Goal: Task Accomplishment & Management: Use online tool/utility

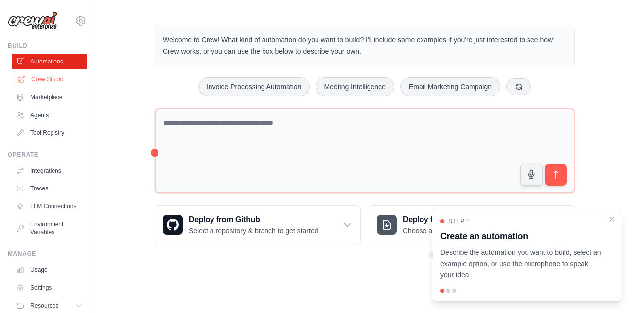
click at [52, 79] on link "Crew Studio" at bounding box center [50, 79] width 75 height 16
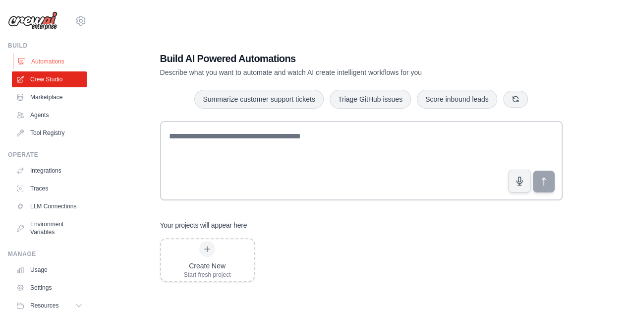
click at [49, 63] on link "Automations" at bounding box center [50, 62] width 75 height 16
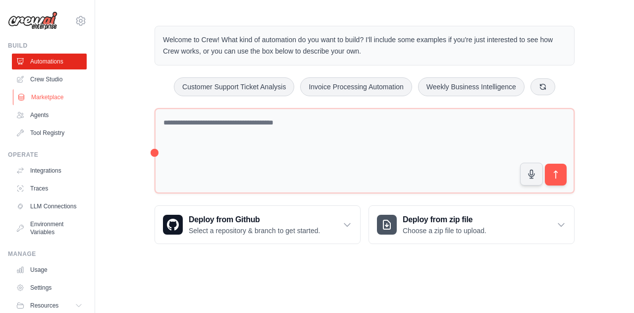
click at [55, 99] on link "Marketplace" at bounding box center [50, 97] width 75 height 16
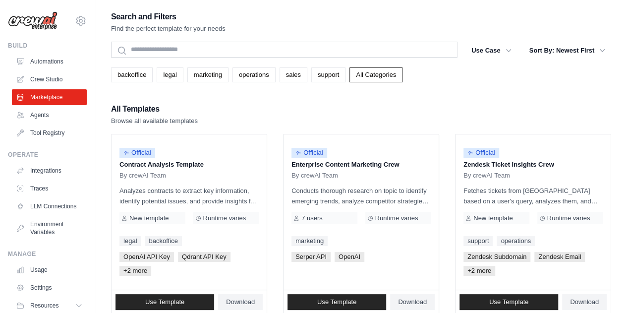
click at [41, 25] on img at bounding box center [33, 20] width 50 height 19
click at [35, 9] on div "mapoarnaud@gmail.com Settings" at bounding box center [47, 16] width 79 height 32
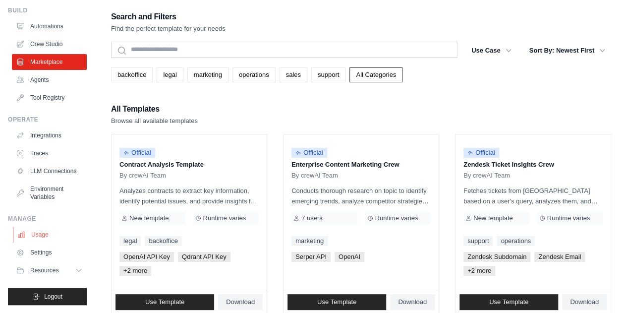
click at [49, 234] on link "Usage" at bounding box center [50, 234] width 75 height 16
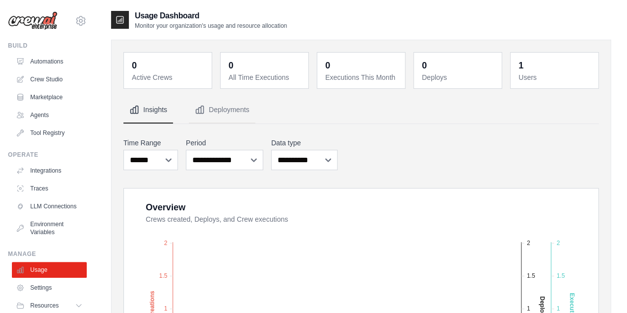
click at [40, 22] on img at bounding box center [33, 20] width 50 height 19
click at [75, 21] on icon at bounding box center [81, 21] width 12 height 12
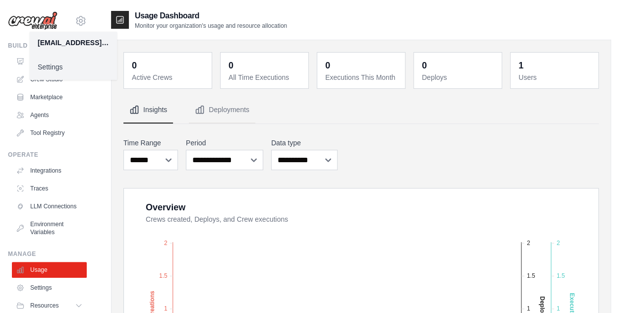
click at [64, 37] on div "[EMAIL_ADDRESS][DOMAIN_NAME]" at bounding box center [73, 43] width 87 height 22
click at [63, 42] on div "mapoarnaud@gmail.com" at bounding box center [73, 43] width 71 height 10
click at [44, 63] on link "Settings" at bounding box center [73, 67] width 87 height 18
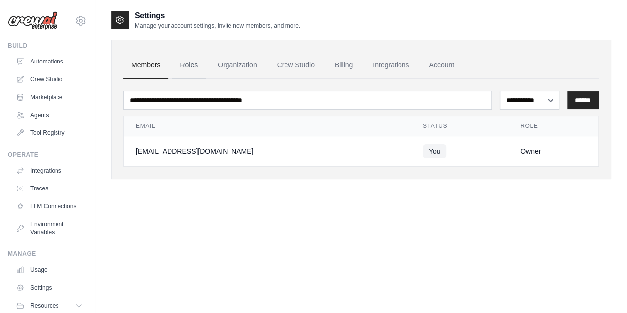
click at [179, 70] on link "Roles" at bounding box center [189, 65] width 34 height 27
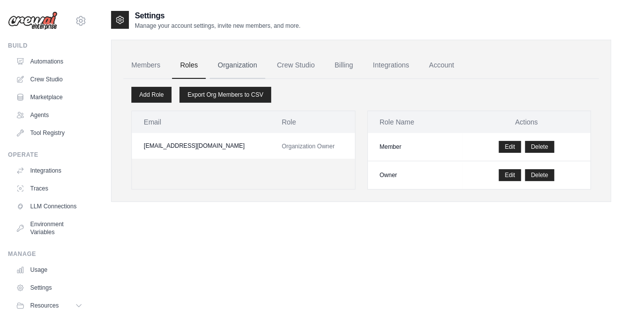
click at [239, 65] on link "Organization" at bounding box center [237, 65] width 55 height 27
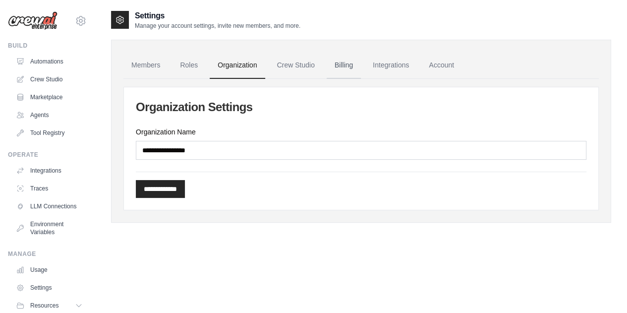
click at [345, 63] on link "Billing" at bounding box center [344, 65] width 34 height 27
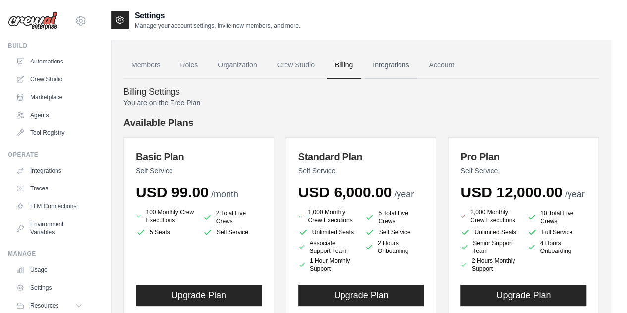
click at [393, 65] on link "Integrations" at bounding box center [391, 65] width 52 height 27
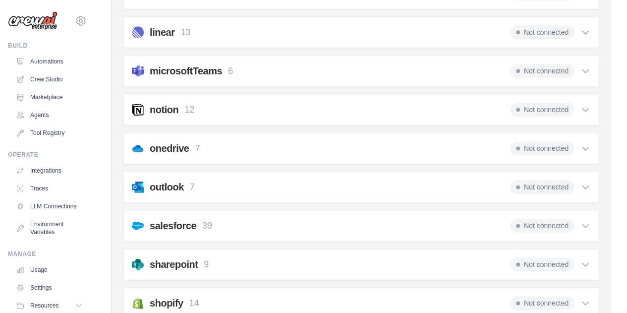
scroll to position [527, 0]
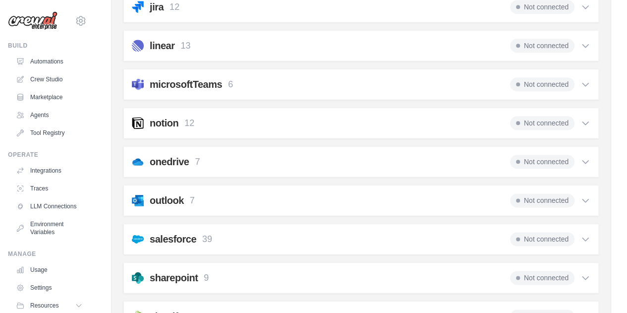
click at [587, 118] on icon at bounding box center [585, 123] width 10 height 10
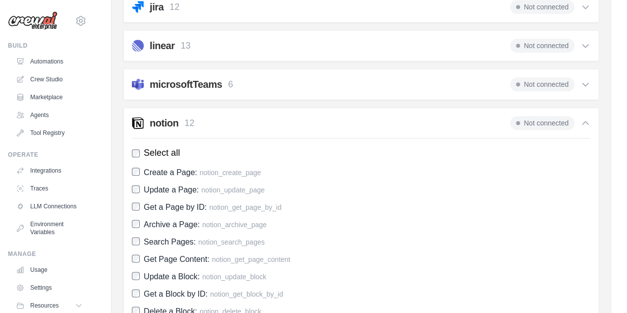
click at [587, 116] on div "Not connected" at bounding box center [550, 123] width 80 height 14
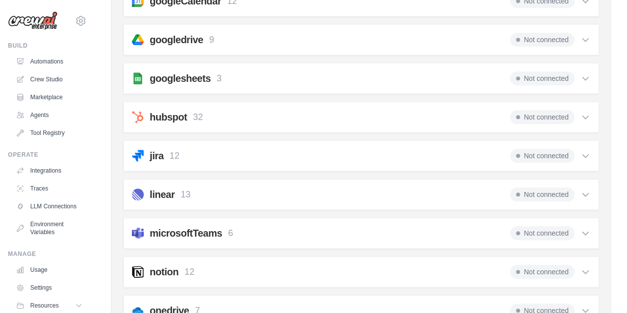
scroll to position [329, 0]
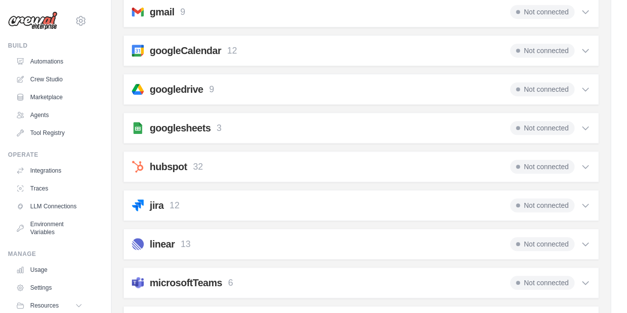
click at [589, 282] on icon at bounding box center [585, 282] width 10 height 10
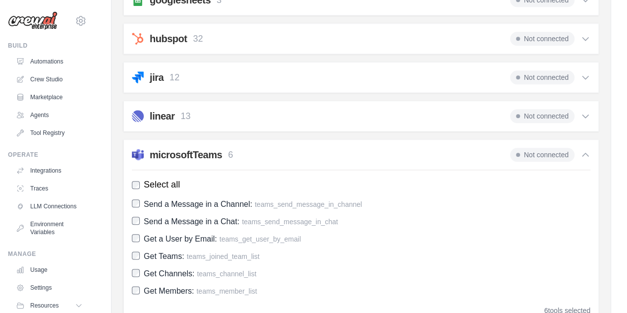
scroll to position [478, 0]
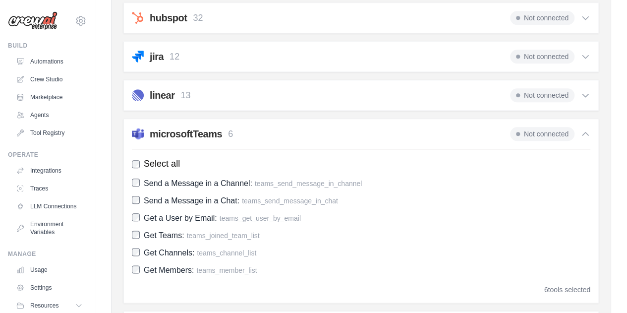
click at [586, 132] on icon at bounding box center [585, 133] width 6 height 3
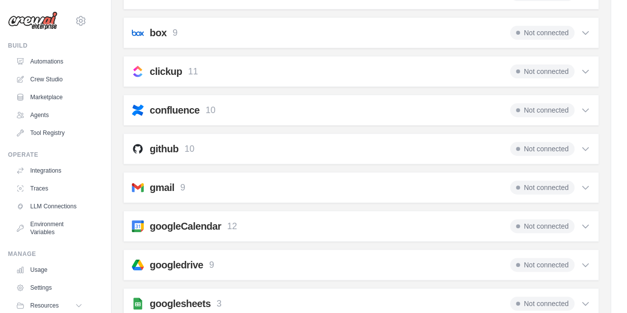
scroll to position [131, 0]
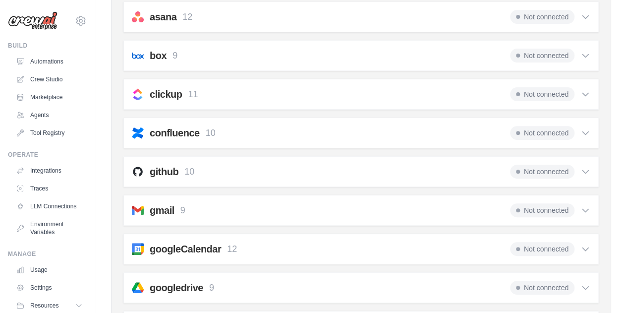
click at [584, 249] on icon at bounding box center [585, 249] width 10 height 10
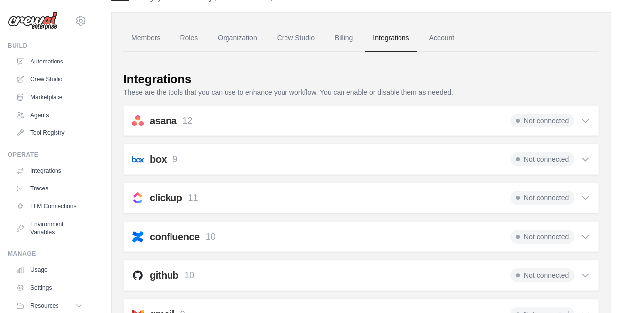
scroll to position [0, 0]
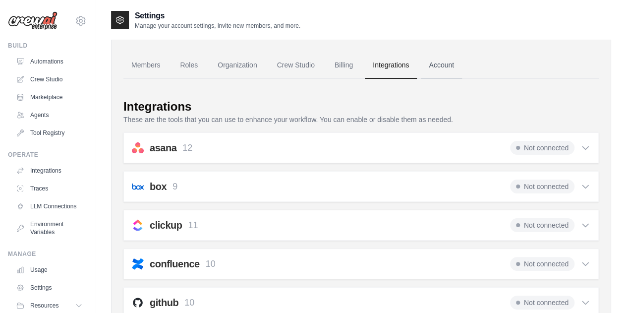
click at [456, 62] on link "Account" at bounding box center [441, 65] width 41 height 27
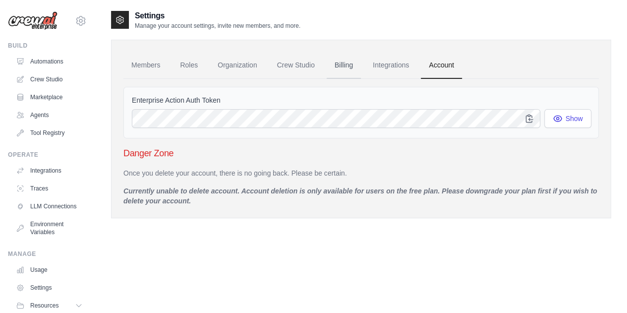
click at [354, 67] on link "Billing" at bounding box center [344, 65] width 34 height 27
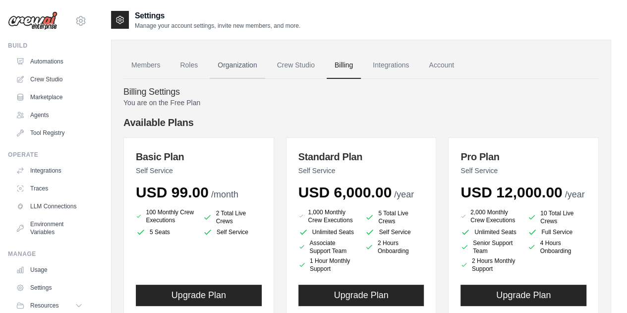
click at [239, 68] on link "Organization" at bounding box center [237, 65] width 55 height 27
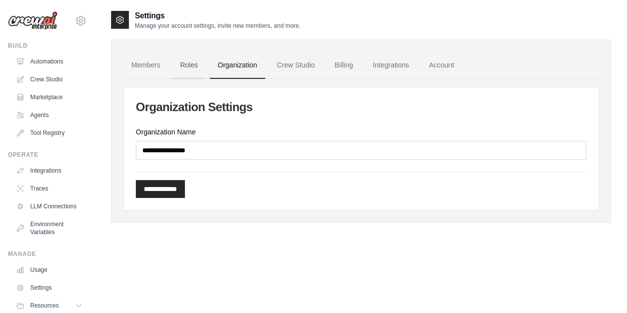
click at [197, 68] on link "Roles" at bounding box center [189, 65] width 34 height 27
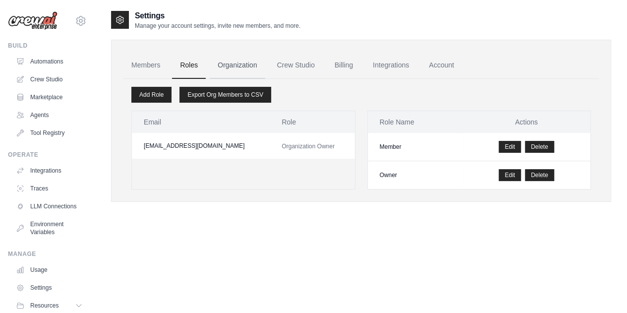
click at [233, 61] on link "Organization" at bounding box center [237, 65] width 55 height 27
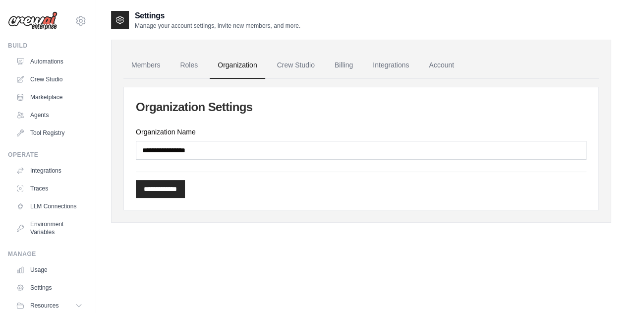
click at [284, 51] on div "**********" at bounding box center [361, 131] width 500 height 183
click at [49, 62] on link "Automations" at bounding box center [50, 62] width 75 height 16
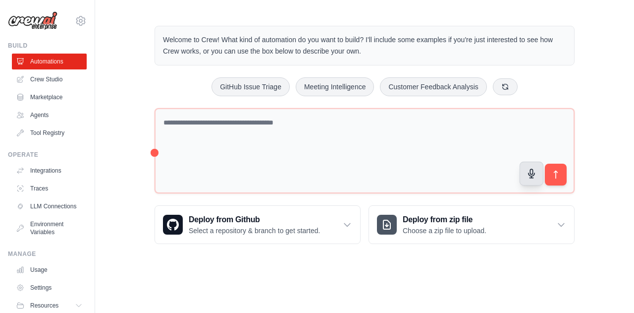
click at [537, 179] on button "button" at bounding box center [532, 174] width 24 height 24
click at [526, 173] on button "button" at bounding box center [532, 174] width 24 height 24
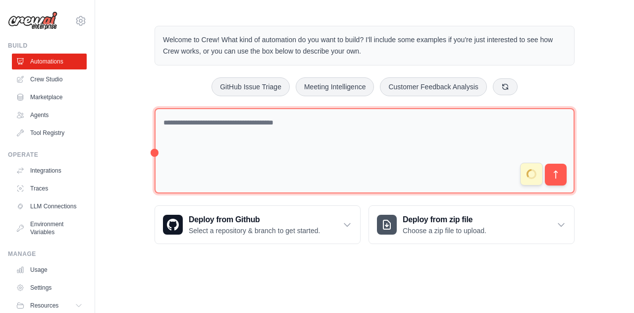
type textarea "**********"
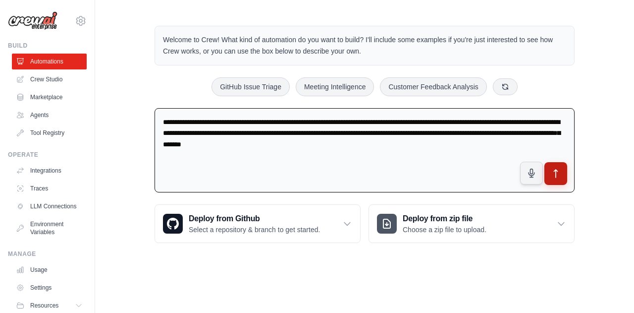
click at [559, 171] on icon "submit" at bounding box center [556, 173] width 10 height 10
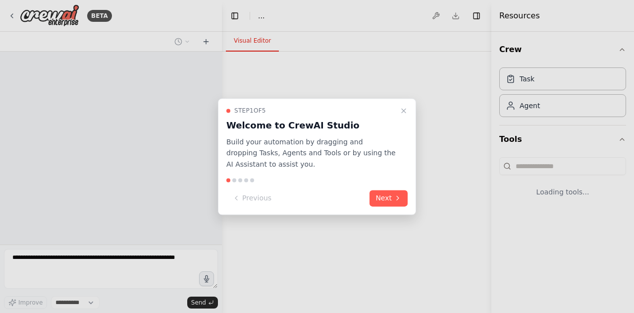
select select "****"
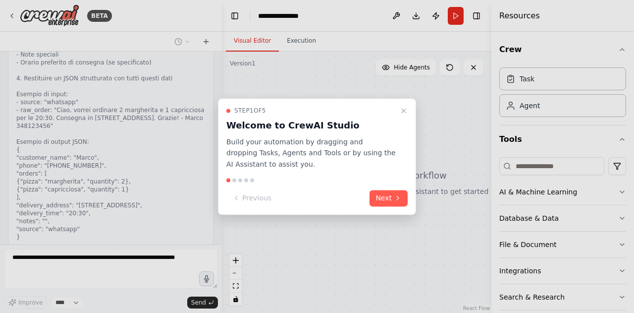
scroll to position [480, 0]
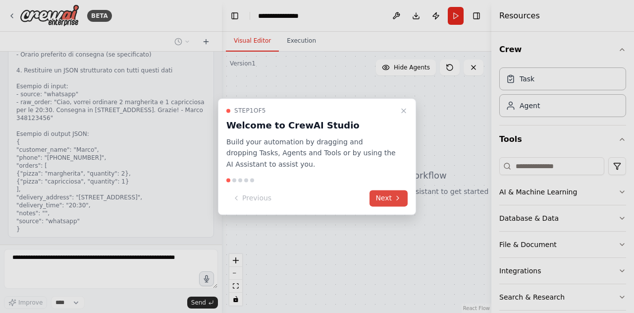
click at [400, 202] on icon at bounding box center [398, 198] width 8 height 8
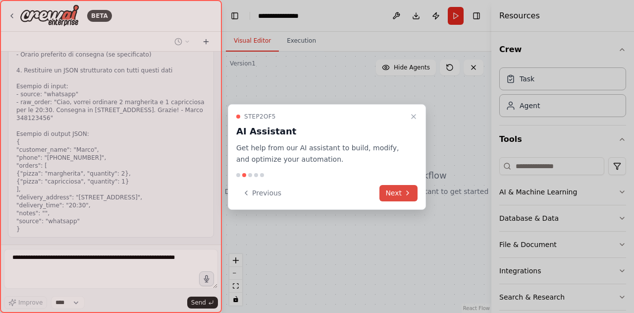
click at [398, 195] on button "Next" at bounding box center [399, 193] width 38 height 16
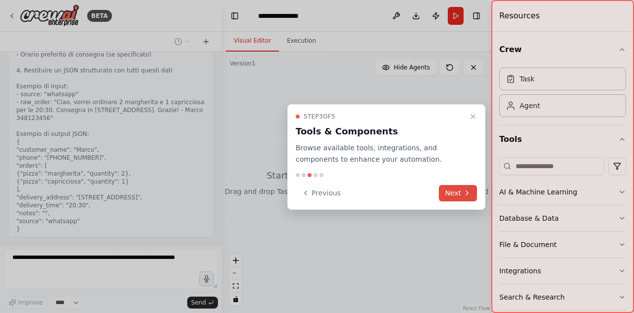
click at [439, 189] on div "Previous Next" at bounding box center [386, 193] width 181 height 16
click at [444, 189] on button "Next" at bounding box center [458, 193] width 38 height 16
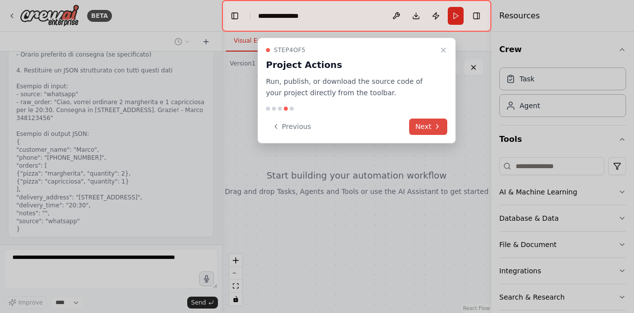
click at [432, 128] on button "Next" at bounding box center [428, 126] width 38 height 16
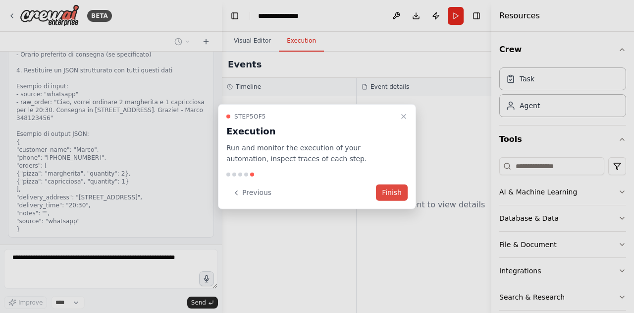
click at [397, 190] on button "Finish" at bounding box center [392, 192] width 32 height 16
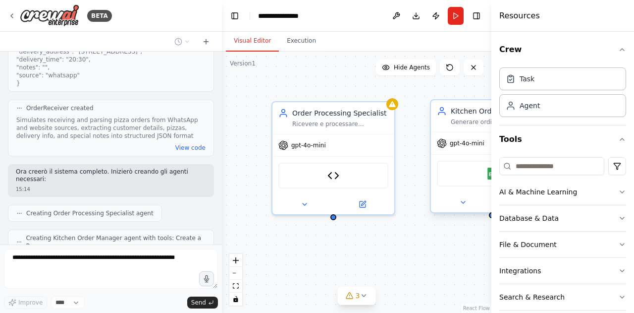
scroll to position [658, 0]
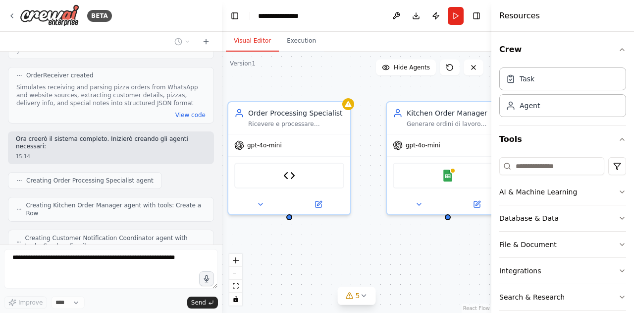
drag, startPoint x: 401, startPoint y: 248, endPoint x: 357, endPoint y: 248, distance: 44.1
click at [357, 248] on div "Order Processing Specialist Ricevere e processare accuratamente gli ordini di p…" at bounding box center [357, 182] width 270 height 261
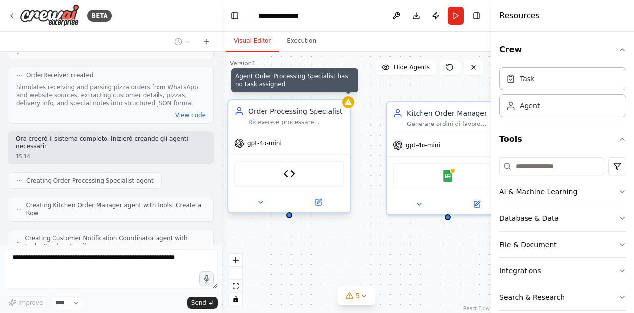
click at [349, 106] on div at bounding box center [348, 102] width 12 height 12
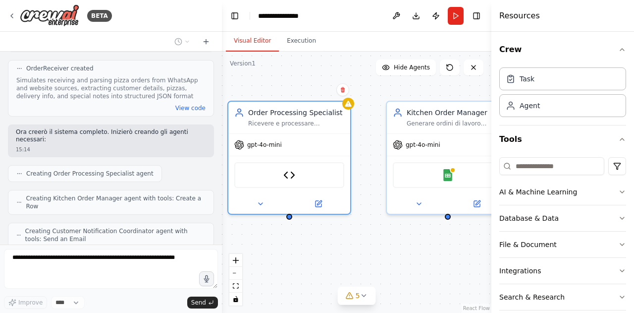
scroll to position [715, 0]
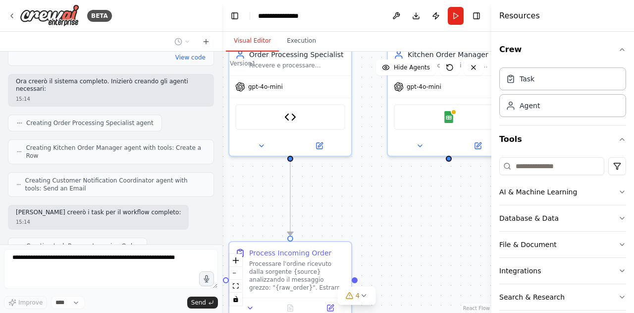
drag, startPoint x: 408, startPoint y: 258, endPoint x: 410, endPoint y: 191, distance: 67.4
click at [410, 191] on div ".deletable-edge-delete-btn { width: 20px; height: 20px; border: 0px solid #ffff…" at bounding box center [357, 182] width 270 height 261
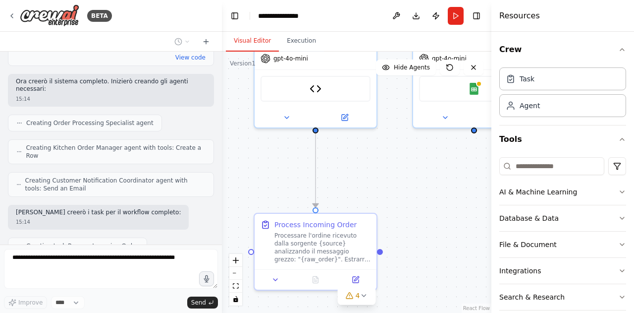
drag, startPoint x: 408, startPoint y: 202, endPoint x: 423, endPoint y: 179, distance: 27.6
click at [423, 179] on div ".deletable-edge-delete-btn { width: 20px; height: 20px; border: 0px solid #ffff…" at bounding box center [357, 182] width 270 height 261
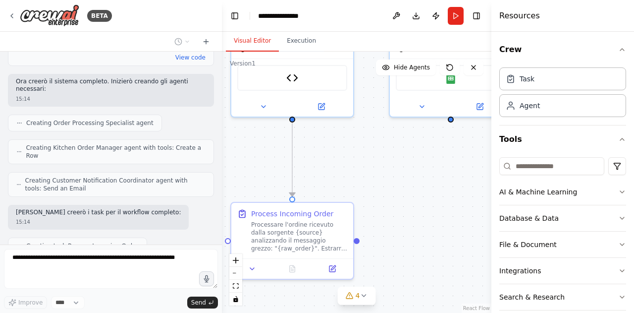
drag, startPoint x: 455, startPoint y: 179, endPoint x: 411, endPoint y: 200, distance: 48.5
click at [411, 200] on div ".deletable-edge-delete-btn { width: 20px; height: 20px; border: 0px solid #ffff…" at bounding box center [357, 182] width 270 height 261
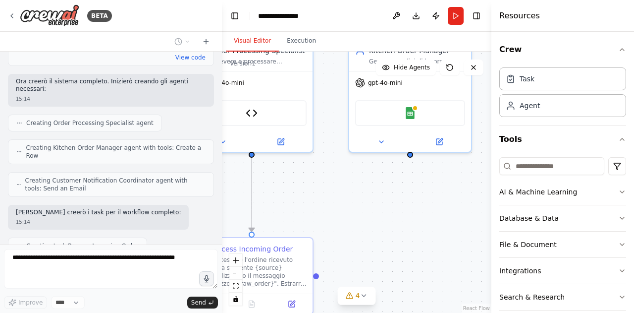
drag, startPoint x: 389, startPoint y: 221, endPoint x: 364, endPoint y: 244, distance: 34.0
click at [365, 244] on div ".deletable-edge-delete-btn { width: 20px; height: 20px; border: 0px solid #ffff…" at bounding box center [357, 182] width 270 height 261
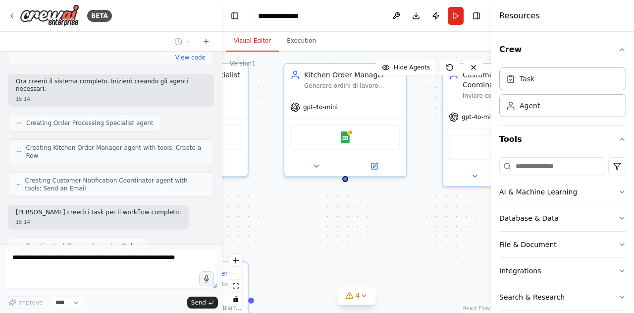
scroll to position [740, 0]
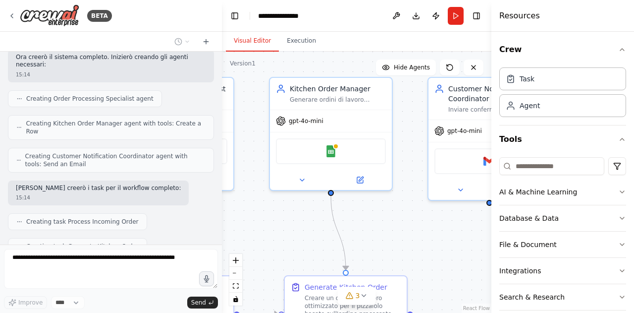
drag, startPoint x: 472, startPoint y: 222, endPoint x: 412, endPoint y: 241, distance: 62.8
click at [412, 241] on div ".deletable-edge-delete-btn { width: 20px; height: 20px; border: 0px solid #ffff…" at bounding box center [357, 182] width 270 height 261
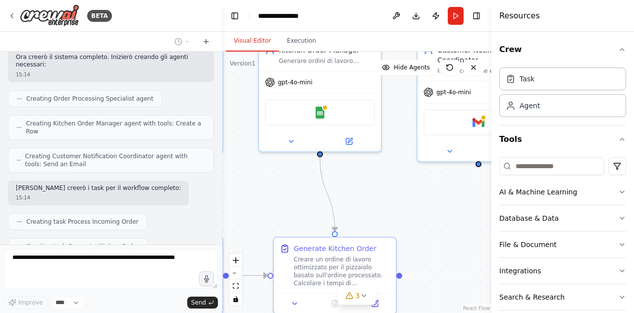
drag, startPoint x: 442, startPoint y: 240, endPoint x: 431, endPoint y: 202, distance: 40.2
click at [431, 202] on div ".deletable-edge-delete-btn { width: 20px; height: 20px; border: 0px solid #ffff…" at bounding box center [357, 182] width 270 height 261
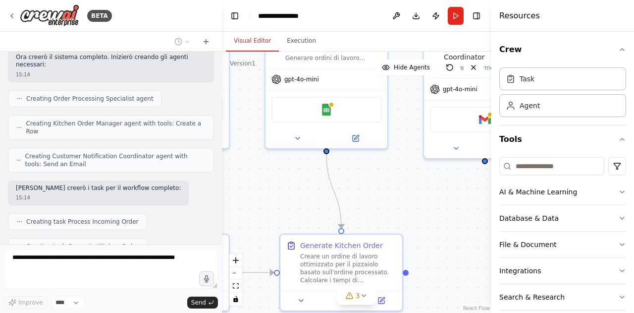
drag, startPoint x: 443, startPoint y: 206, endPoint x: 448, endPoint y: 203, distance: 5.5
click at [448, 203] on div ".deletable-edge-delete-btn { width: 20px; height: 20px; border: 0px solid #ffff…" at bounding box center [357, 182] width 270 height 261
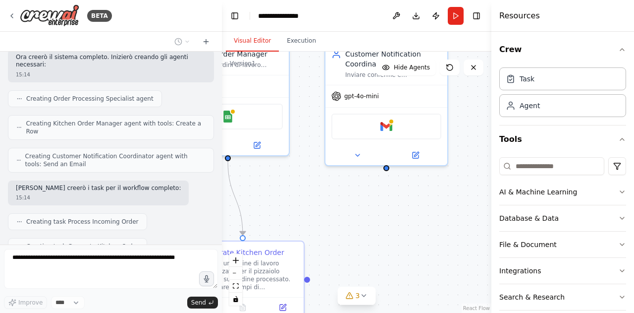
drag, startPoint x: 433, startPoint y: 212, endPoint x: 316, endPoint y: 223, distance: 118.0
click at [320, 222] on div ".deletable-edge-delete-btn { width: 20px; height: 20px; border: 0px solid #ffff…" at bounding box center [357, 182] width 270 height 261
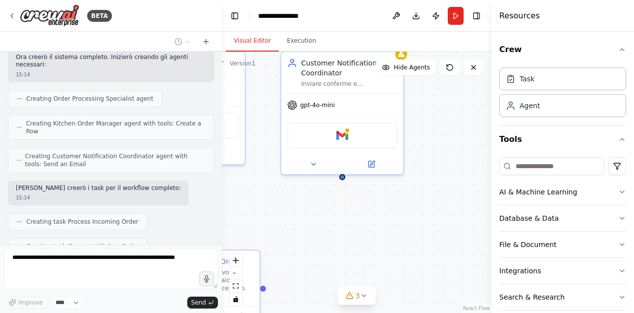
scroll to position [764, 0]
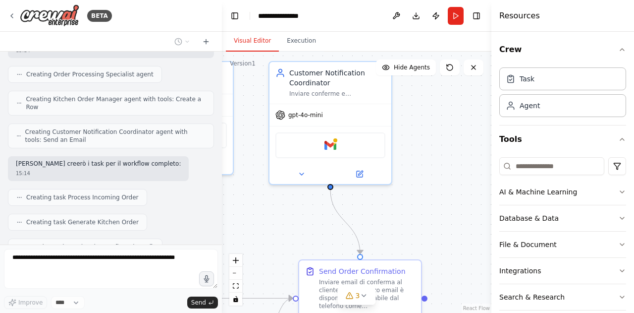
drag, startPoint x: 396, startPoint y: 222, endPoint x: 384, endPoint y: 233, distance: 16.9
click at [384, 233] on div ".deletable-edge-delete-btn { width: 20px; height: 20px; border: 0px solid #ffff…" at bounding box center [357, 182] width 270 height 261
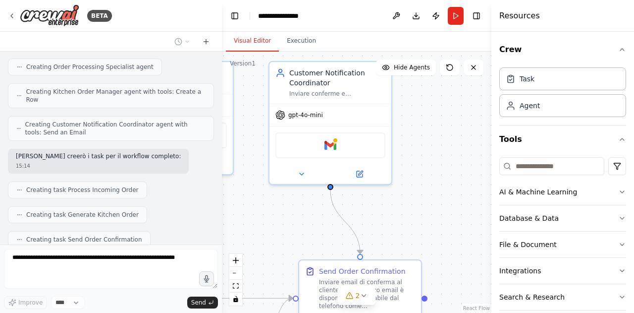
scroll to position [829, 0]
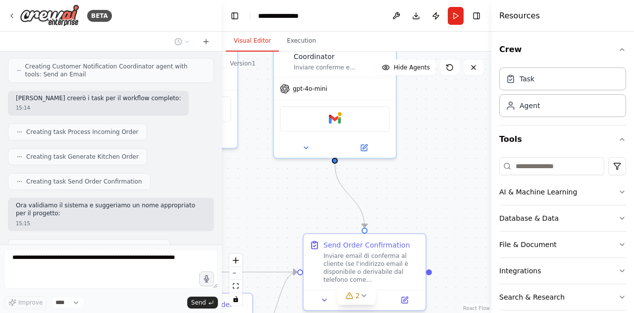
drag, startPoint x: 448, startPoint y: 214, endPoint x: 456, endPoint y: 126, distance: 88.1
click at [456, 127] on div ".deletable-edge-delete-btn { width: 20px; height: 20px; border: 0px solid #ffff…" at bounding box center [357, 182] width 270 height 261
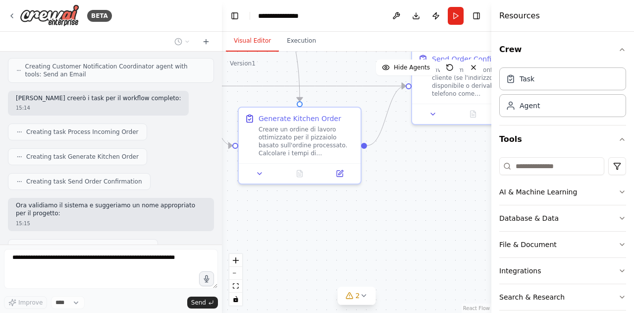
drag, startPoint x: 386, startPoint y: 272, endPoint x: 491, endPoint y: 146, distance: 163.9
click at [491, 146] on div "BETA Vorrei creare un sistema che riceve da un sito web o da WhatsApp o da entr…" at bounding box center [317, 156] width 634 height 313
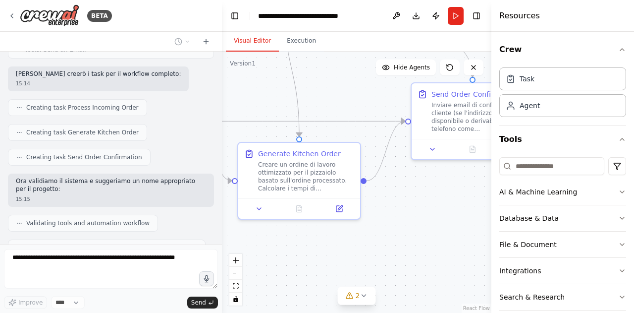
drag, startPoint x: 390, startPoint y: 196, endPoint x: 410, endPoint y: 241, distance: 49.1
click at [407, 240] on div ".deletable-edge-delete-btn { width: 20px; height: 20px; border: 0px solid #ffff…" at bounding box center [357, 182] width 270 height 261
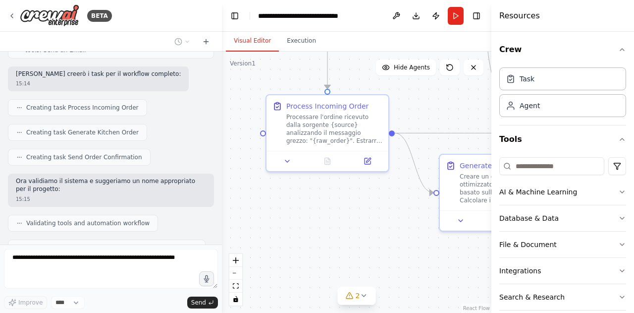
drag, startPoint x: 299, startPoint y: 273, endPoint x: 485, endPoint y: 271, distance: 185.8
click at [485, 271] on div ".deletable-edge-delete-btn { width: 20px; height: 20px; border: 0px solid #ffff…" at bounding box center [357, 182] width 270 height 261
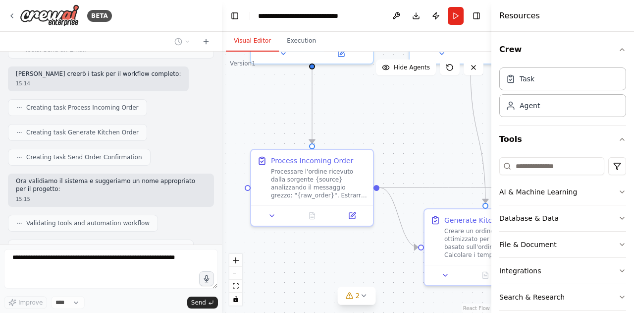
drag, startPoint x: 405, startPoint y: 116, endPoint x: 386, endPoint y: 158, distance: 45.7
click at [386, 158] on div ".deletable-edge-delete-btn { width: 20px; height: 20px; border: 0px solid #ffff…" at bounding box center [357, 182] width 270 height 261
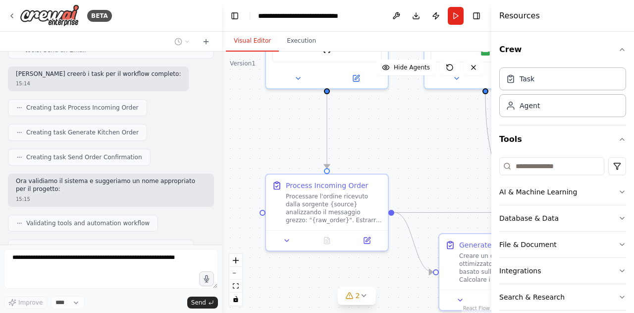
drag, startPoint x: 431, startPoint y: 154, endPoint x: 458, endPoint y: 166, distance: 29.3
click at [458, 166] on div ".deletable-edge-delete-btn { width: 20px; height: 20px; border: 0px solid #ffff…" at bounding box center [357, 182] width 270 height 261
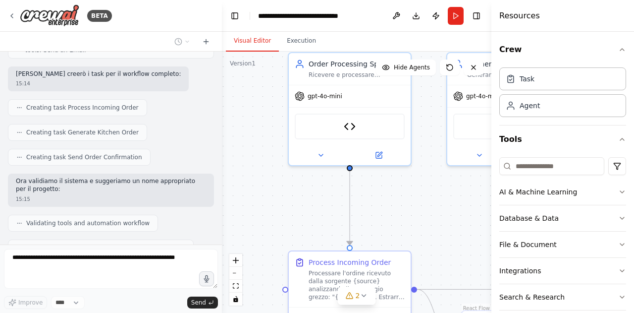
drag, startPoint x: 435, startPoint y: 148, endPoint x: 458, endPoint y: 209, distance: 65.5
click at [458, 209] on div ".deletable-edge-delete-btn { width: 20px; height: 20px; border: 0px solid #ffff…" at bounding box center [357, 182] width 270 height 261
drag, startPoint x: 437, startPoint y: 202, endPoint x: 415, endPoint y: 231, distance: 36.9
click at [415, 231] on div ".deletable-edge-delete-btn { width: 20px; height: 20px; border: 0px solid #ffff…" at bounding box center [357, 182] width 270 height 261
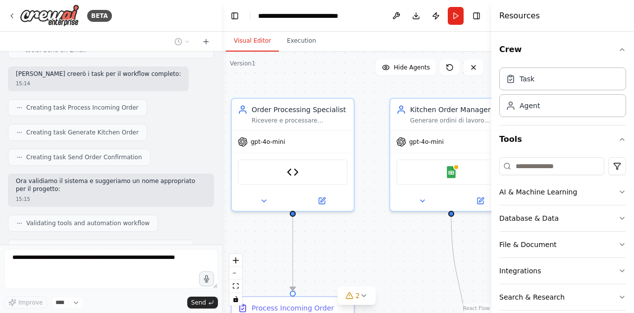
drag, startPoint x: 398, startPoint y: 101, endPoint x: 258, endPoint y: 86, distance: 140.5
click at [275, 85] on div ".deletable-edge-delete-btn { width: 20px; height: 20px; border: 0px solid #ffff…" at bounding box center [357, 182] width 270 height 261
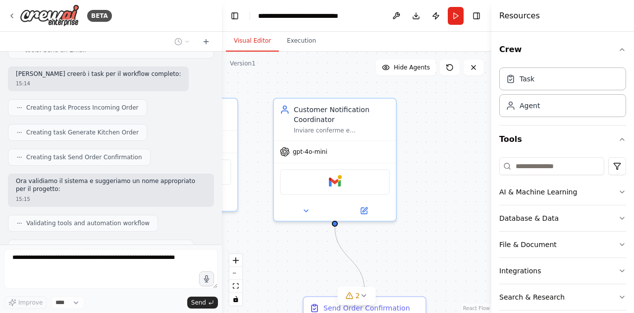
drag, startPoint x: 451, startPoint y: 153, endPoint x: 272, endPoint y: 164, distance: 179.7
click at [272, 164] on div ".deletable-edge-delete-btn { width: 20px; height: 20px; border: 0px solid #ffff…" at bounding box center [357, 182] width 270 height 261
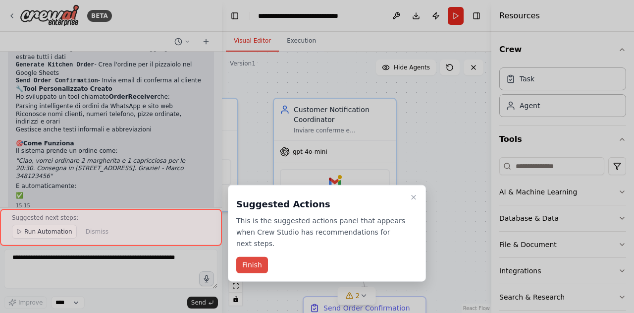
click at [254, 257] on button "Finish" at bounding box center [252, 265] width 32 height 16
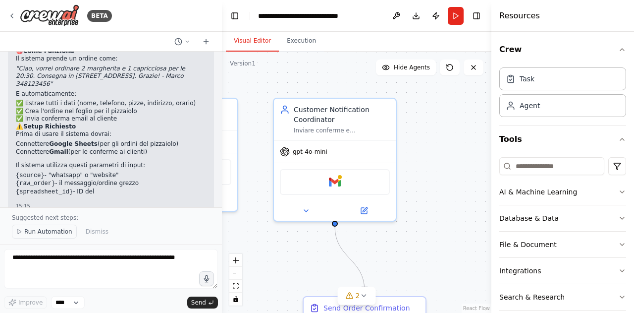
scroll to position [1286, 0]
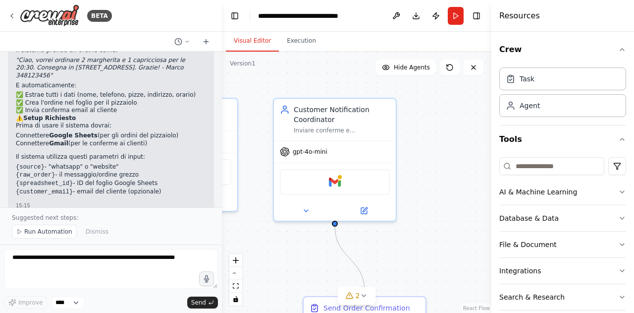
drag, startPoint x: 39, startPoint y: 236, endPoint x: 49, endPoint y: 235, distance: 9.9
click at [40, 235] on span "Run Automation" at bounding box center [48, 231] width 48 height 8
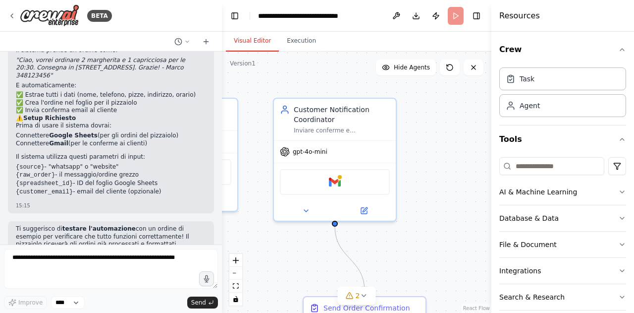
scroll to position [1249, 0]
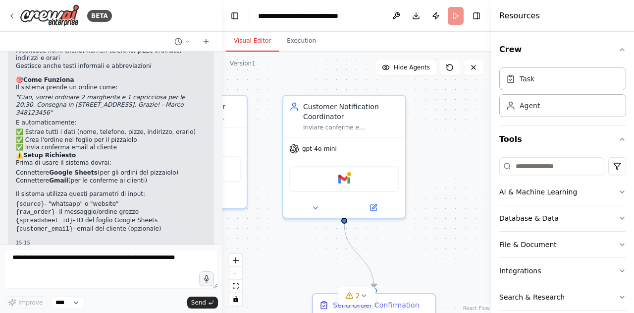
drag, startPoint x: 427, startPoint y: 240, endPoint x: 494, endPoint y: 216, distance: 71.3
click at [494, 216] on div "BETA Vorrei creare un sistema che riceve da un sito web o da WhatsApp o da entr…" at bounding box center [317, 156] width 634 height 313
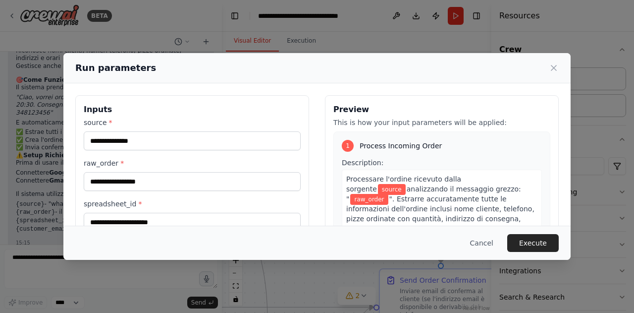
drag, startPoint x: 351, startPoint y: 245, endPoint x: 394, endPoint y: 244, distance: 43.1
click at [394, 244] on div "Cancel Execute" at bounding box center [317, 243] width 484 height 18
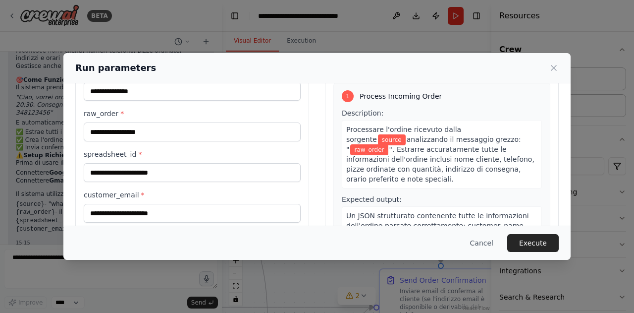
scroll to position [0, 0]
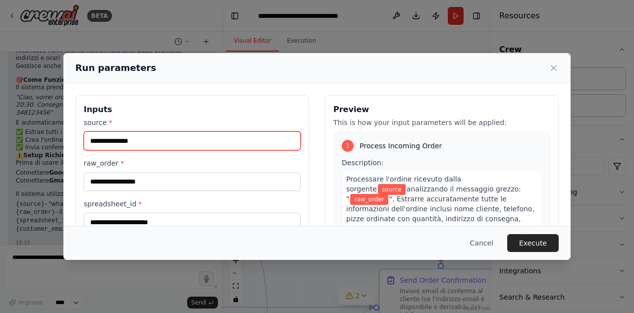
click at [152, 141] on input "source *" at bounding box center [192, 140] width 217 height 19
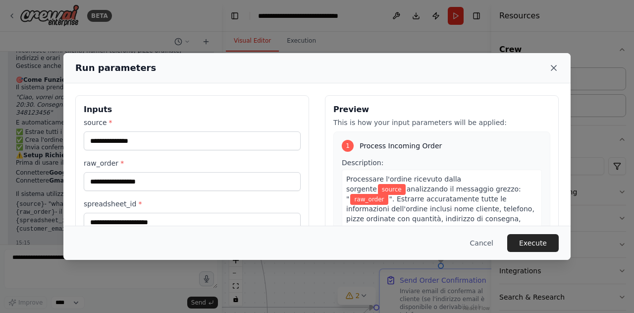
click at [550, 69] on icon at bounding box center [554, 68] width 10 height 10
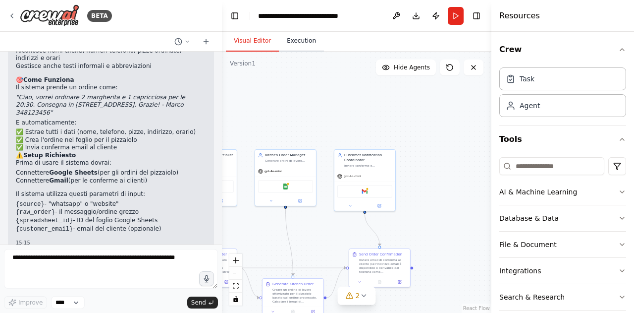
click at [301, 46] on button "Execution" at bounding box center [301, 41] width 45 height 21
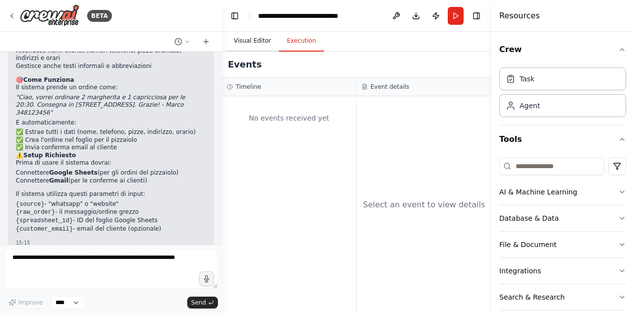
click at [235, 37] on button "Visual Editor" at bounding box center [252, 41] width 53 height 21
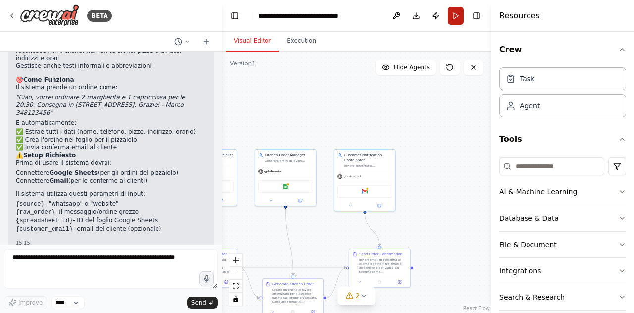
click at [454, 15] on button "Run" at bounding box center [456, 16] width 16 height 18
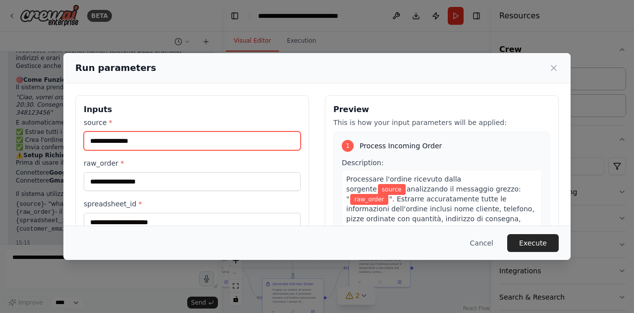
click at [154, 137] on input "source *" at bounding box center [192, 140] width 217 height 19
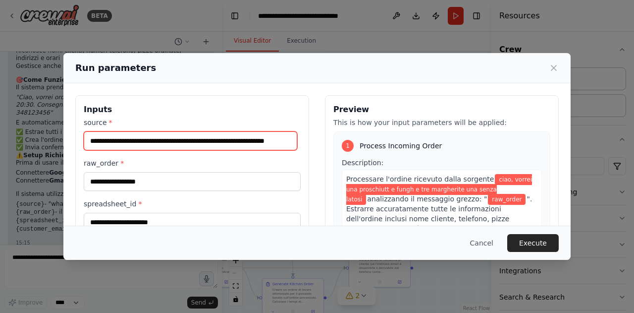
scroll to position [0, 9]
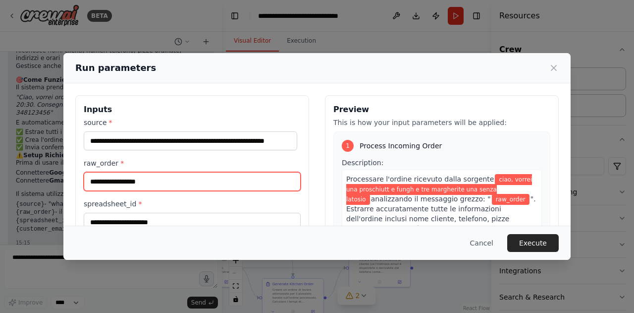
click at [144, 181] on input "raw_order *" at bounding box center [192, 181] width 217 height 19
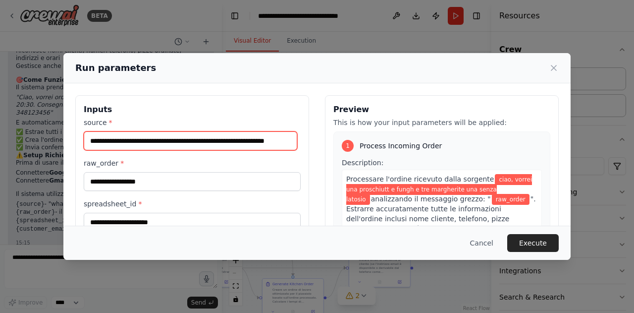
click at [157, 135] on input "**********" at bounding box center [191, 140] width 214 height 18
click at [153, 141] on input "**********" at bounding box center [191, 140] width 214 height 18
click at [154, 140] on input "**********" at bounding box center [191, 140] width 214 height 18
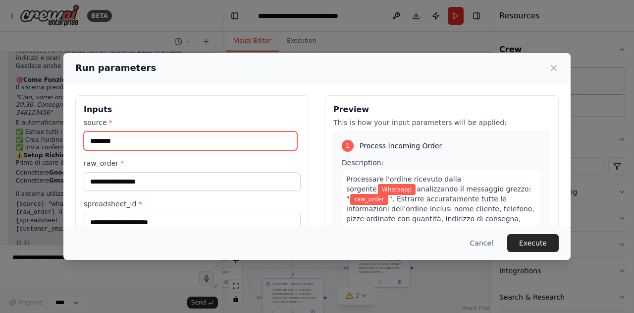
type input "********"
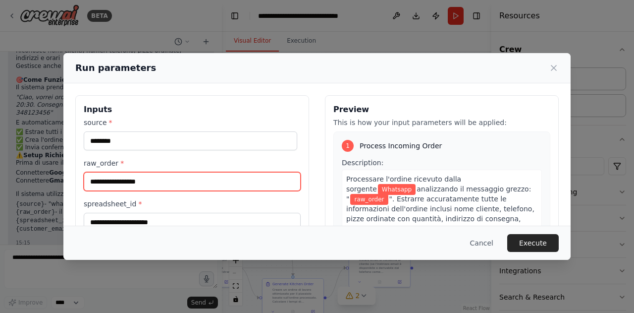
click at [127, 188] on input "raw_order *" at bounding box center [192, 181] width 217 height 19
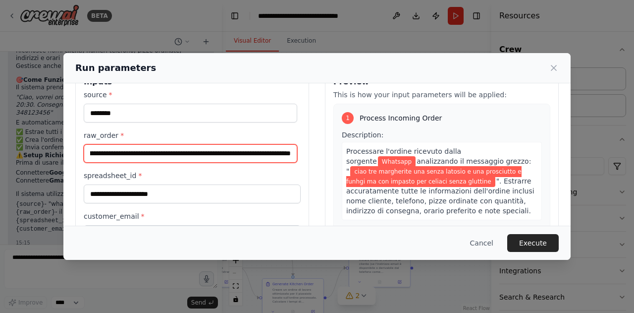
scroll to position [50, 0]
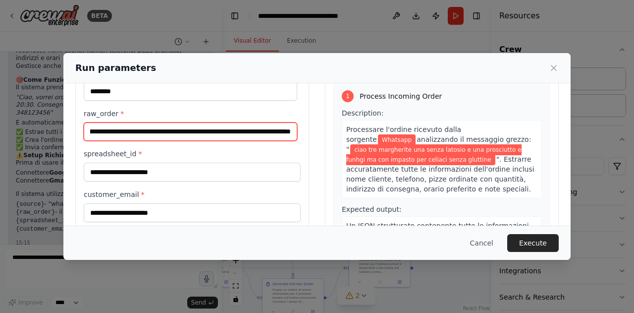
type input "**********"
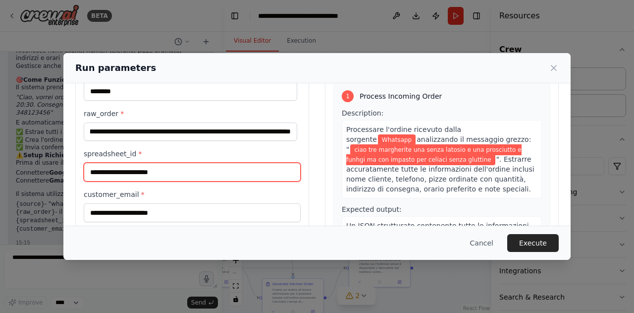
click at [167, 169] on input "spreadsheet_id *" at bounding box center [192, 172] width 217 height 19
type input "***"
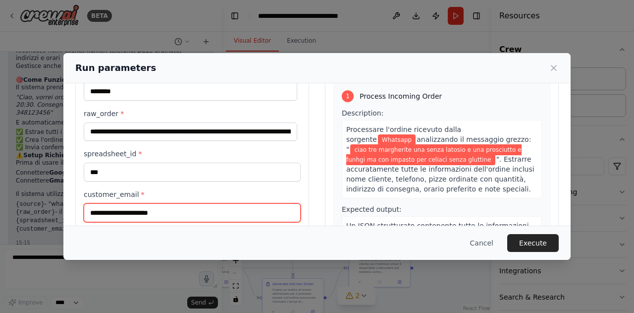
click at [136, 218] on input "customer_email *" at bounding box center [192, 212] width 217 height 19
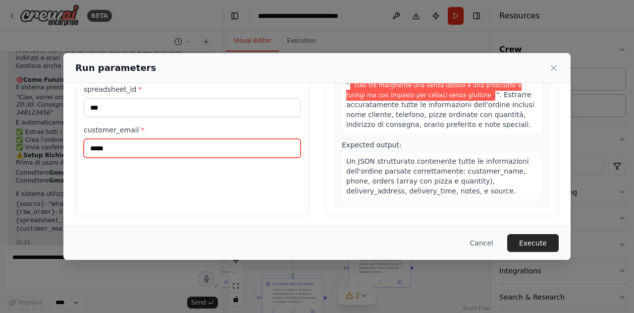
scroll to position [116, 0]
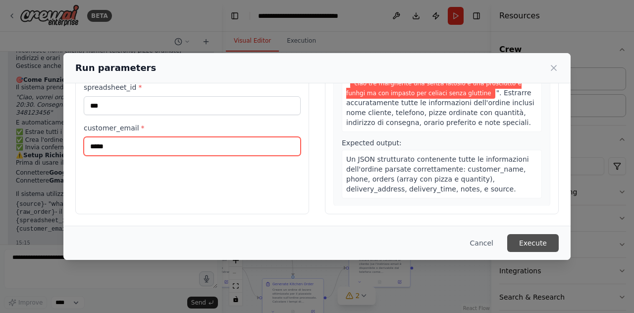
type input "*****"
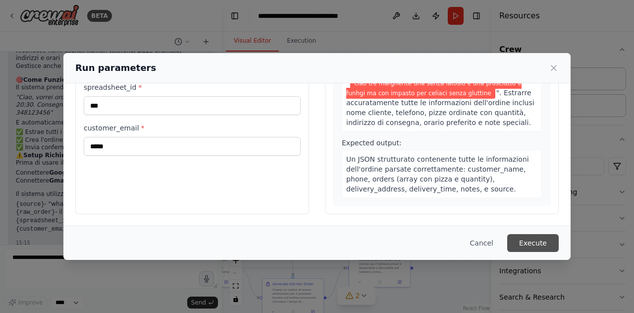
click at [538, 248] on button "Execute" at bounding box center [533, 243] width 52 height 18
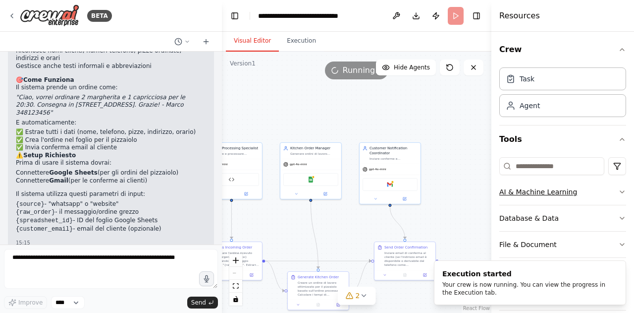
drag, startPoint x: 457, startPoint y: 208, endPoint x: 510, endPoint y: 190, distance: 56.3
click at [504, 192] on div "BETA Vorrei creare un sistema che riceve da un sito web o da WhatsApp o da entr…" at bounding box center [317, 156] width 634 height 313
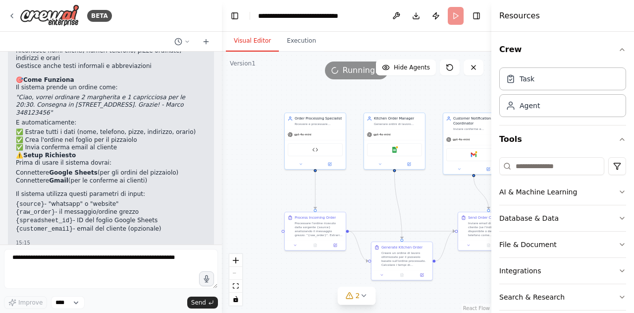
drag, startPoint x: 395, startPoint y: 215, endPoint x: 438, endPoint y: 199, distance: 45.5
click at [444, 199] on div ".deletable-edge-delete-btn { width: 20px; height: 20px; border: 0px solid #ffff…" at bounding box center [357, 182] width 270 height 261
click at [295, 41] on button "Execution" at bounding box center [301, 41] width 45 height 21
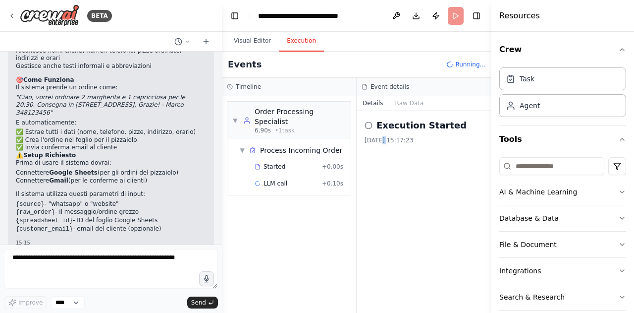
click at [380, 209] on div "Execution Started [DATE] 15:17:23" at bounding box center [424, 211] width 135 height 202
click at [385, 210] on div "Execution Started [DATE] 15:17:23" at bounding box center [424, 211] width 135 height 202
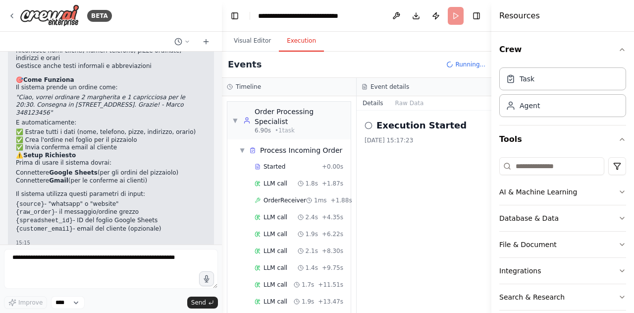
scroll to position [24, 0]
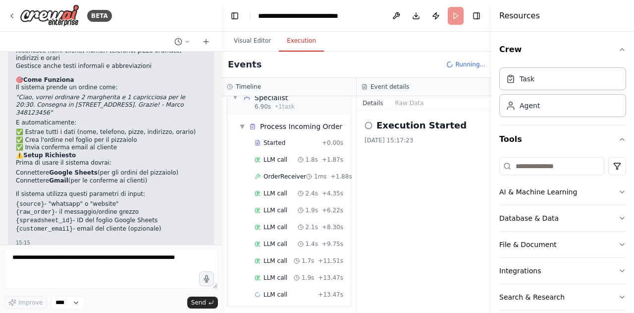
drag, startPoint x: 377, startPoint y: 208, endPoint x: 377, endPoint y: 199, distance: 8.4
click at [377, 199] on div "Execution Started [DATE] 15:17:23" at bounding box center [424, 211] width 135 height 202
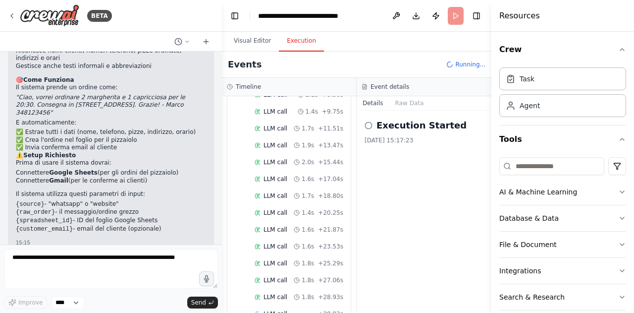
scroll to position [172, 0]
click at [476, 16] on button "Toggle Right Sidebar" at bounding box center [477, 16] width 14 height 14
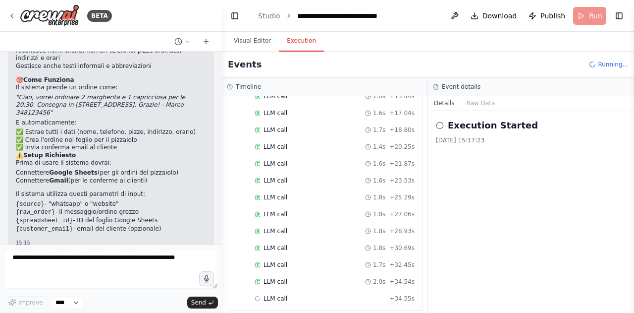
scroll to position [229, 0]
click at [441, 126] on icon at bounding box center [440, 125] width 8 height 8
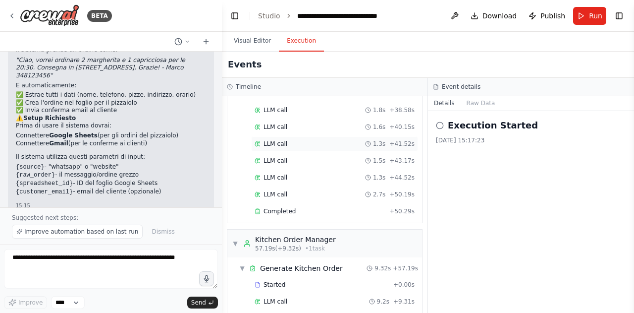
scroll to position [446, 0]
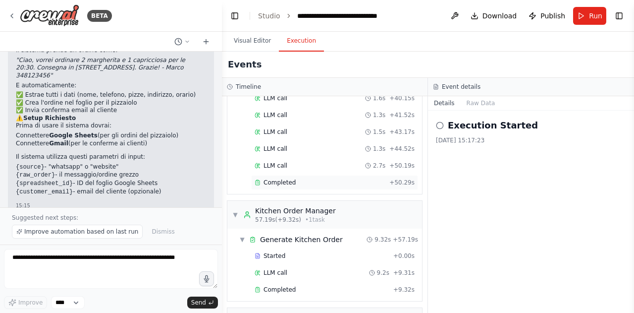
click at [319, 178] on div "Completed" at bounding box center [320, 182] width 131 height 8
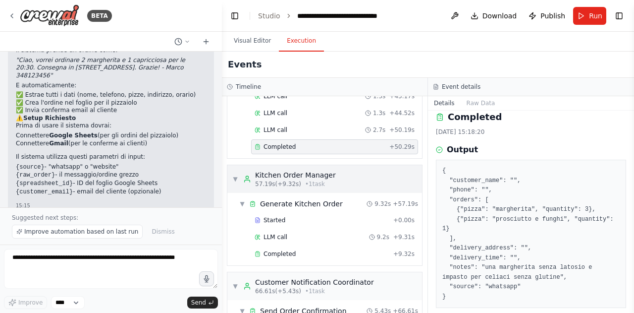
scroll to position [495, 0]
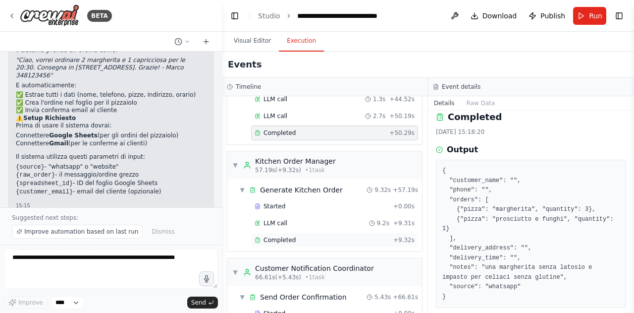
click at [323, 236] on div "Completed" at bounding box center [322, 240] width 135 height 8
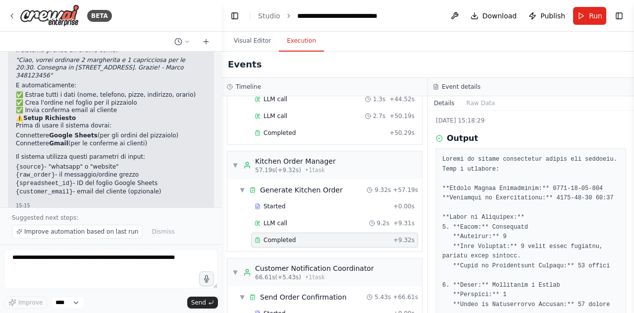
scroll to position [0, 0]
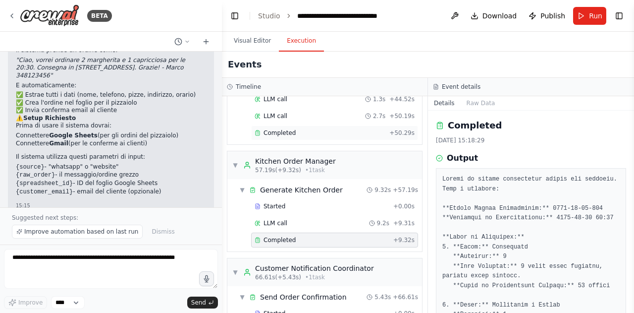
click at [292, 125] on div "Completed + 50.29s" at bounding box center [334, 132] width 167 height 15
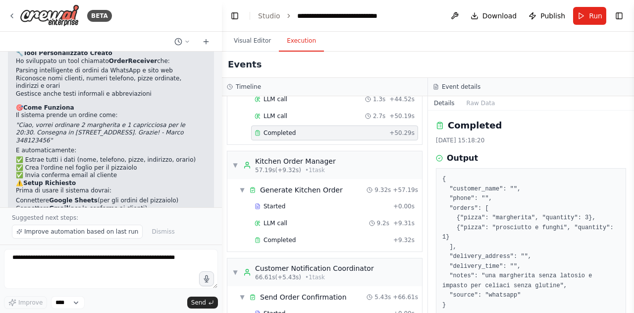
scroll to position [1236, 0]
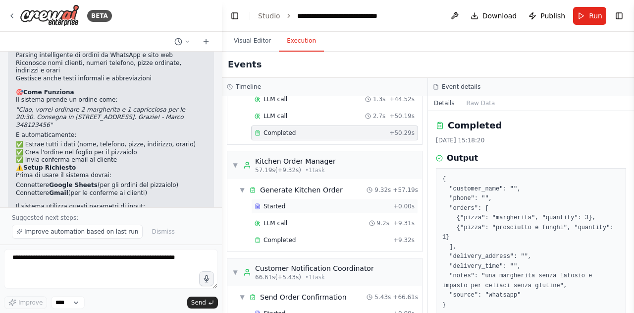
click at [276, 202] on span "Started" at bounding box center [275, 206] width 22 height 8
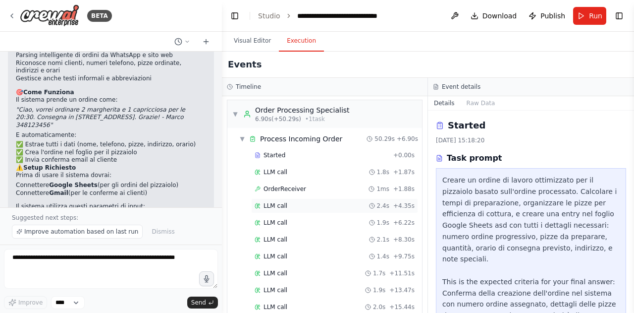
scroll to position [0, 0]
click at [279, 155] on span "Started" at bounding box center [275, 157] width 22 height 8
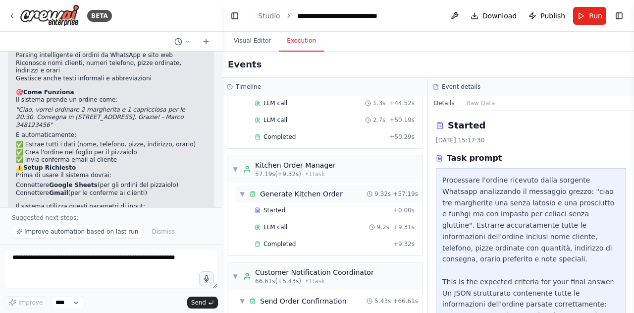
scroll to position [539, 0]
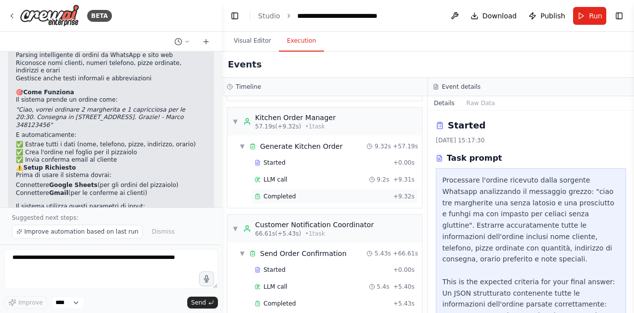
click at [278, 192] on span "Completed" at bounding box center [280, 196] width 32 height 8
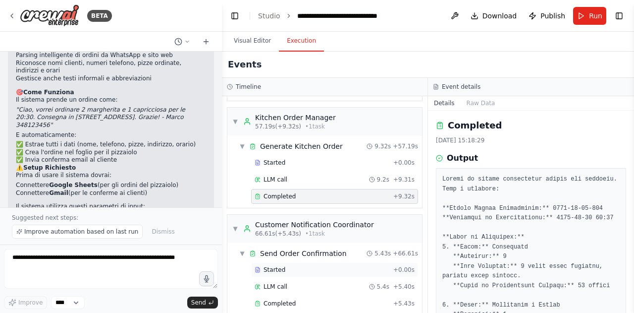
drag, startPoint x: 298, startPoint y: 255, endPoint x: 305, endPoint y: 255, distance: 6.9
click at [298, 266] on div "Started" at bounding box center [322, 270] width 135 height 8
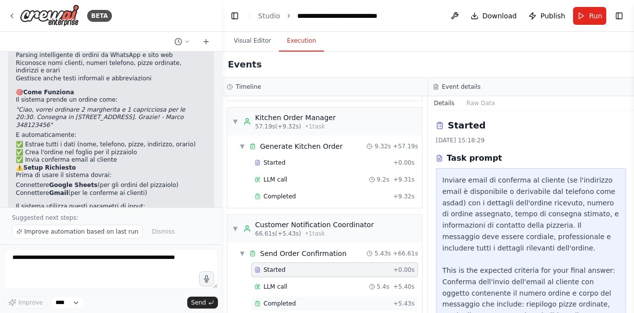
click at [294, 299] on div "Completed" at bounding box center [322, 303] width 135 height 8
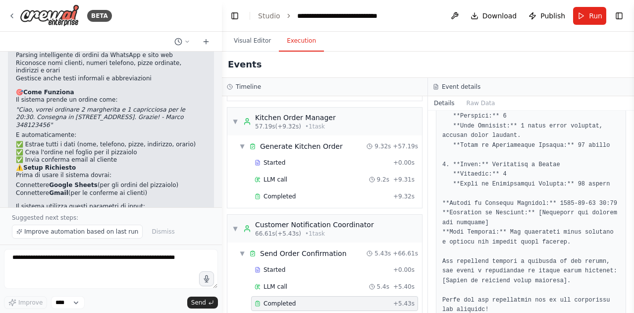
scroll to position [260, 0]
